Goal: Find specific page/section: Find specific page/section

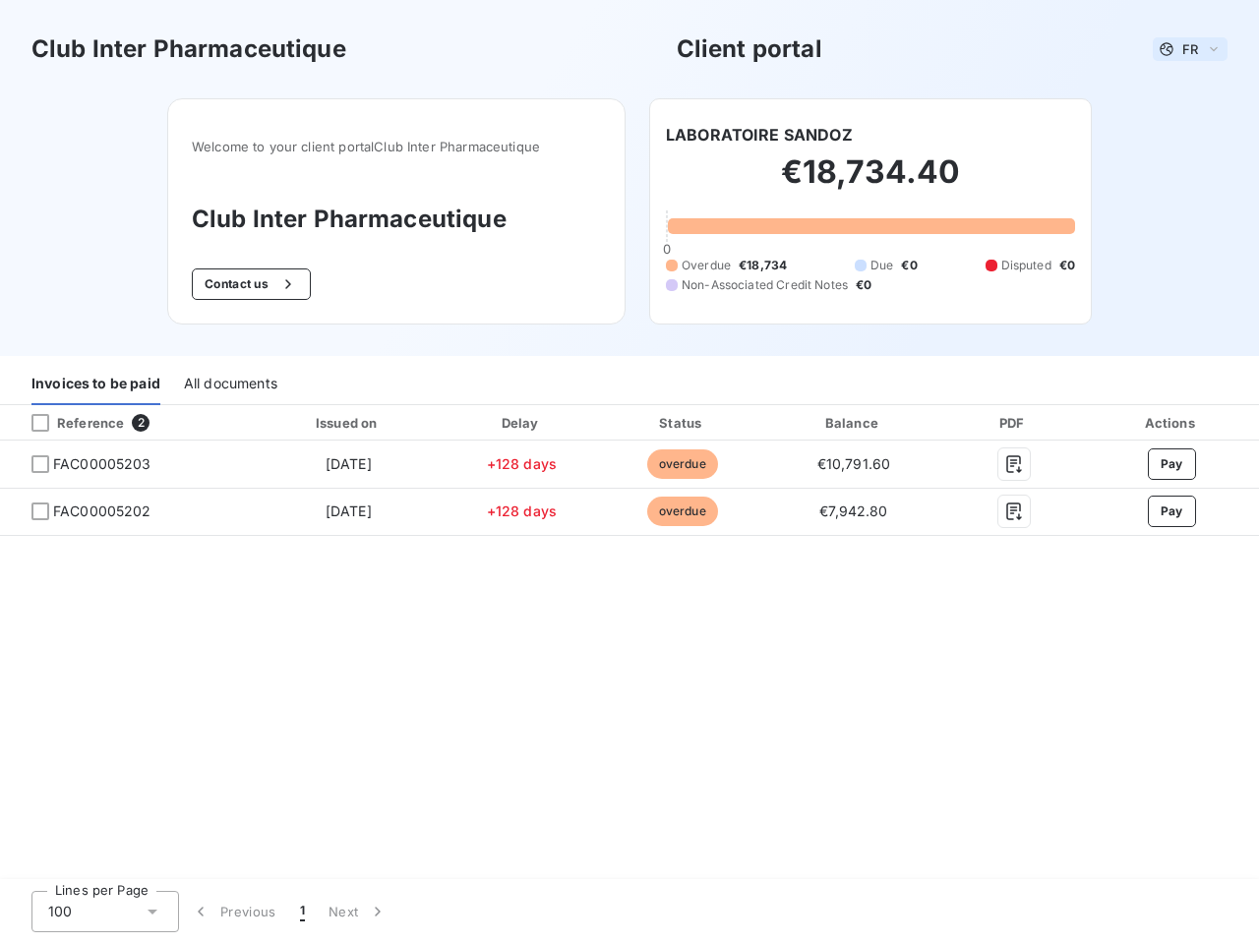
click at [1190, 49] on span "FR" at bounding box center [1190, 49] width 16 height 16
click at [249, 284] on button "Contact us" at bounding box center [251, 284] width 119 height 31
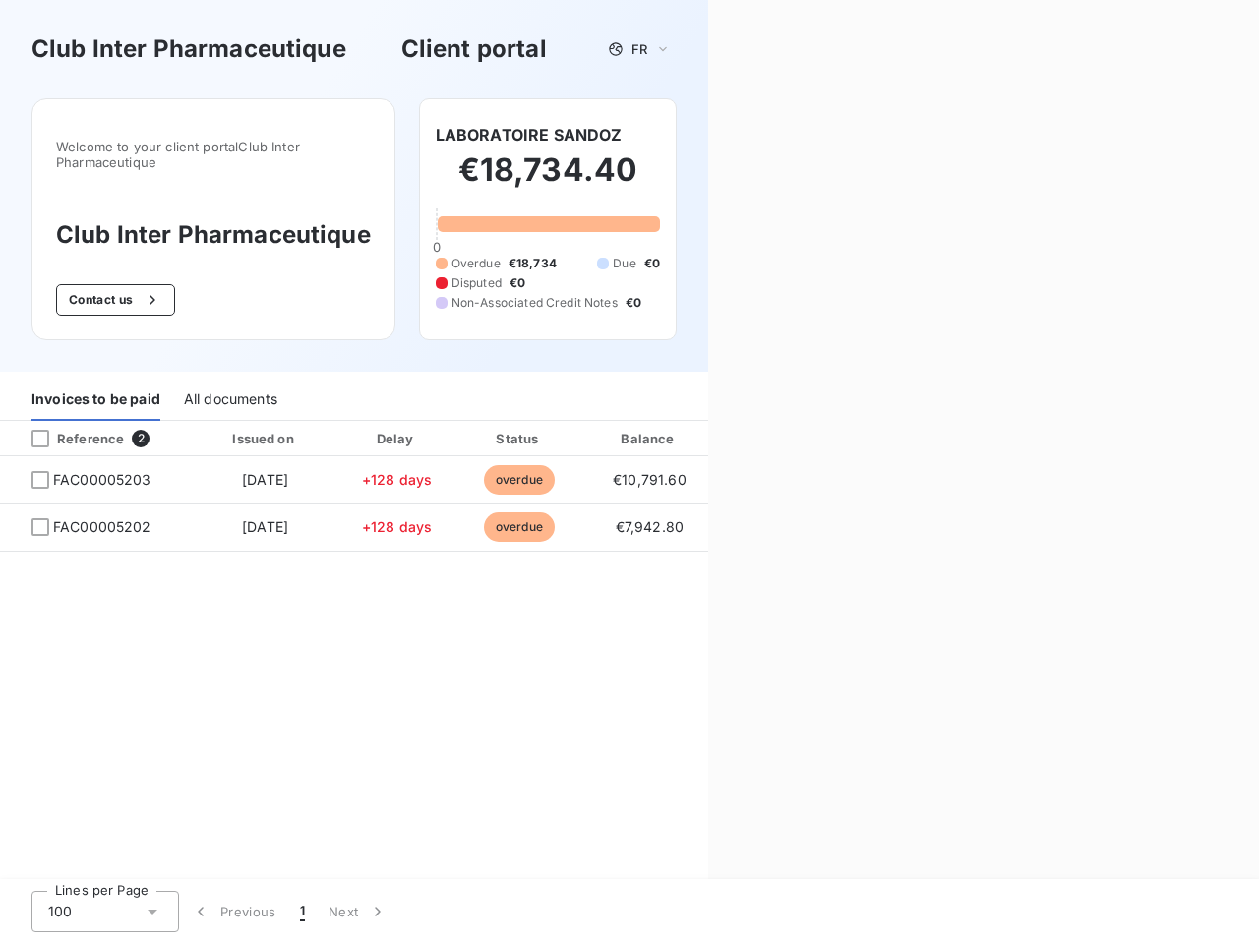
click at [759, 135] on div "Contact us Fill out the form below, and a member of our team will get back to y…" at bounding box center [983, 472] width 551 height 944
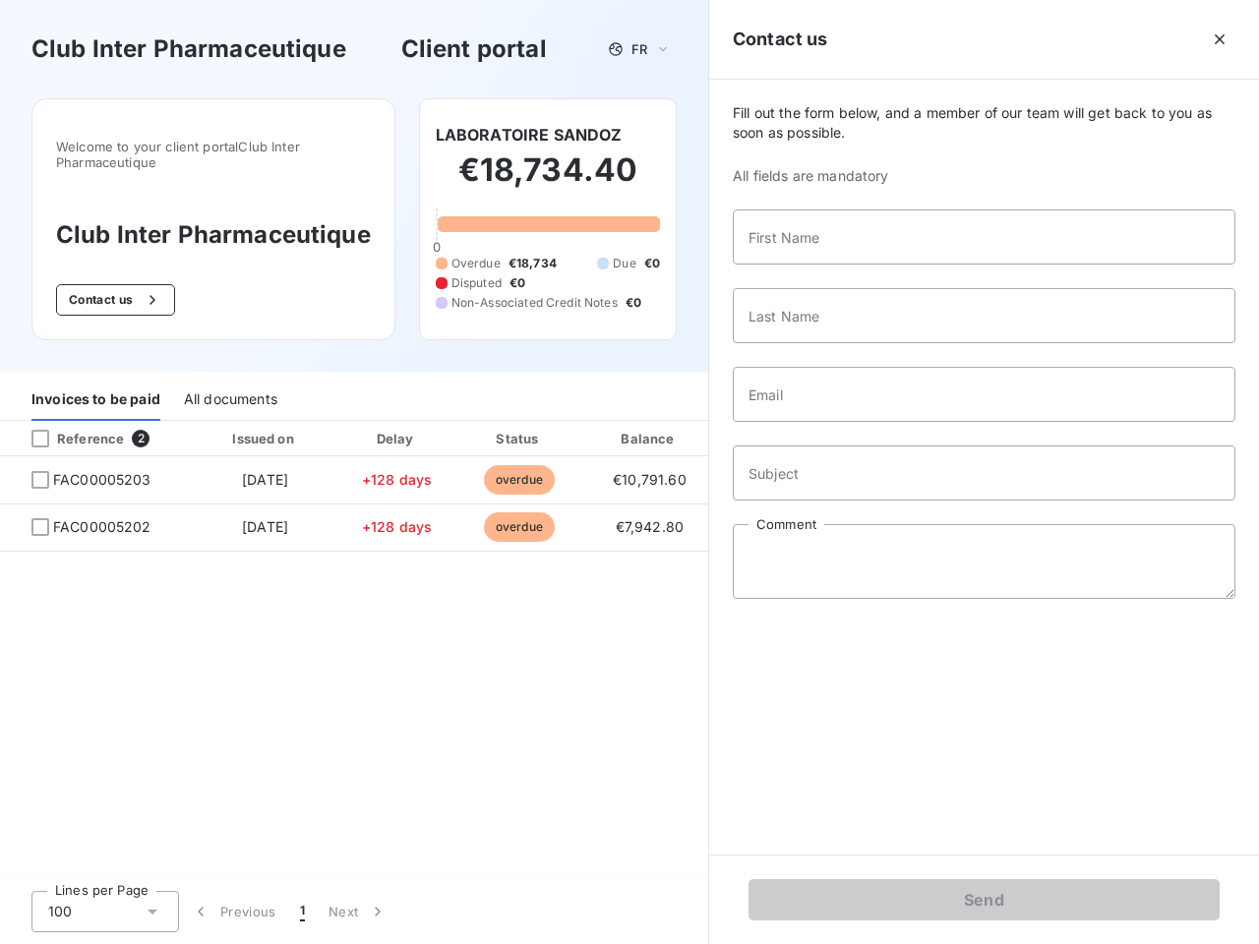
click at [95, 385] on div "Invoices to be paid" at bounding box center [95, 400] width 129 height 41
click at [229, 385] on div "All documents" at bounding box center [230, 400] width 93 height 41
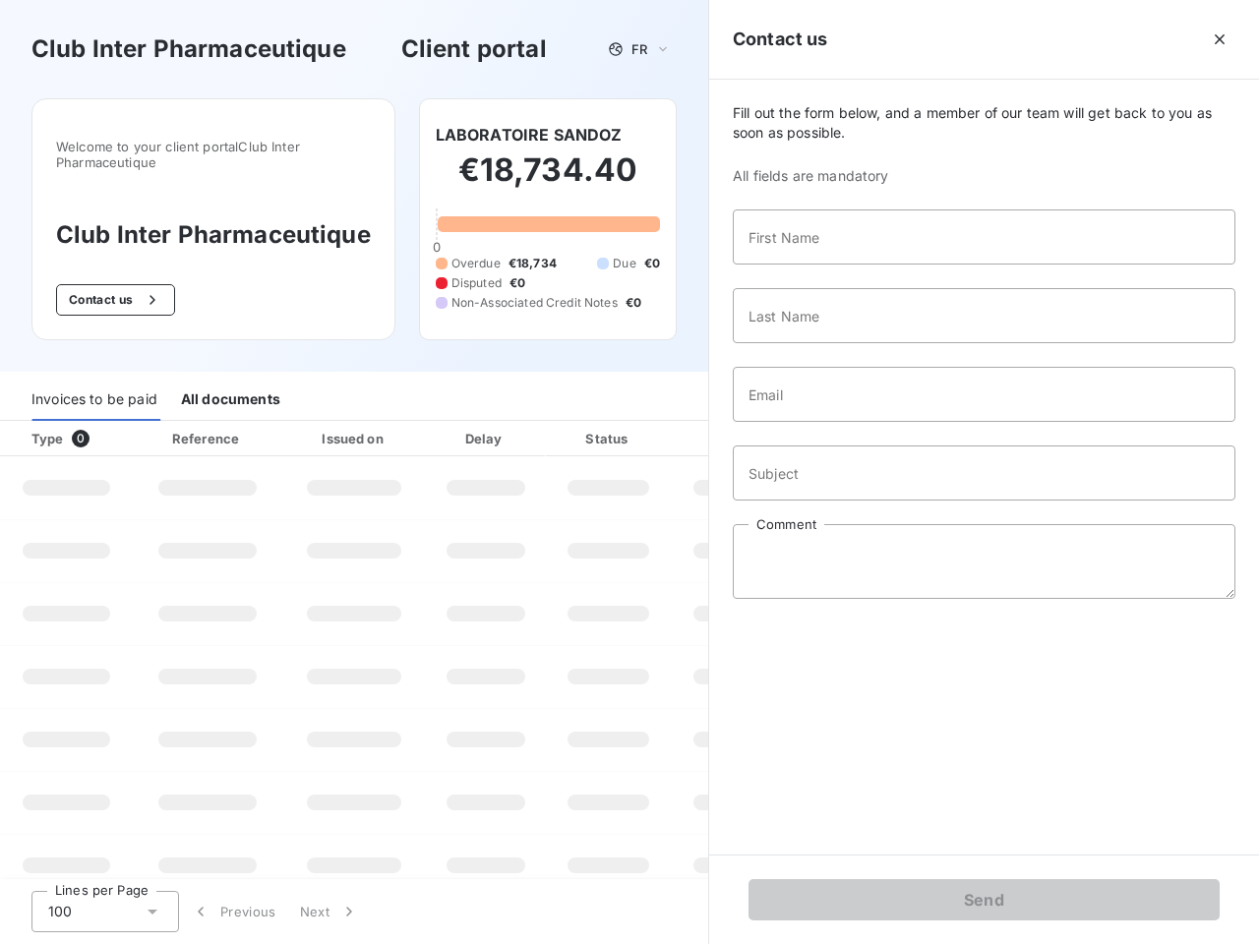
click at [126, 423] on th "Type 0" at bounding box center [66, 438] width 133 height 35
click at [40, 423] on th "Type 0" at bounding box center [66, 438] width 133 height 35
click at [347, 423] on th "Issued on" at bounding box center [354, 438] width 144 height 35
